Goal: Information Seeking & Learning: Learn about a topic

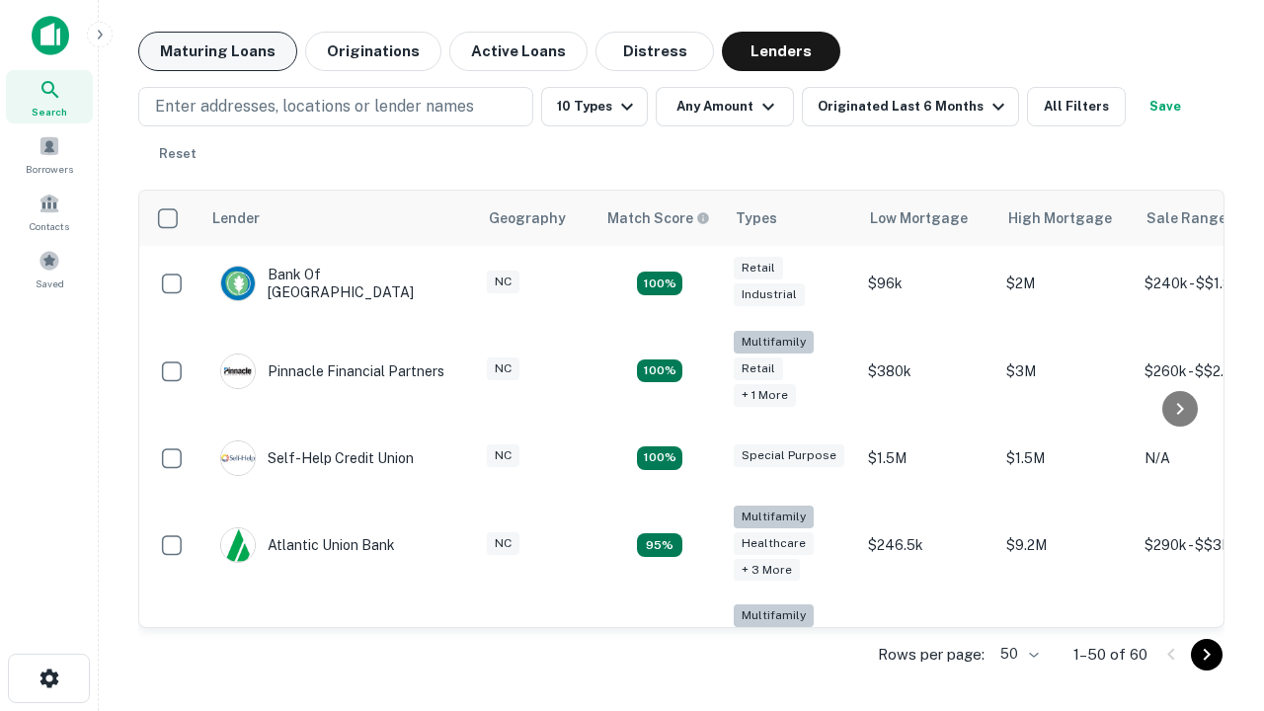
click at [217, 51] on button "Maturing Loans" at bounding box center [217, 52] width 159 height 40
